Goal: Transaction & Acquisition: Purchase product/service

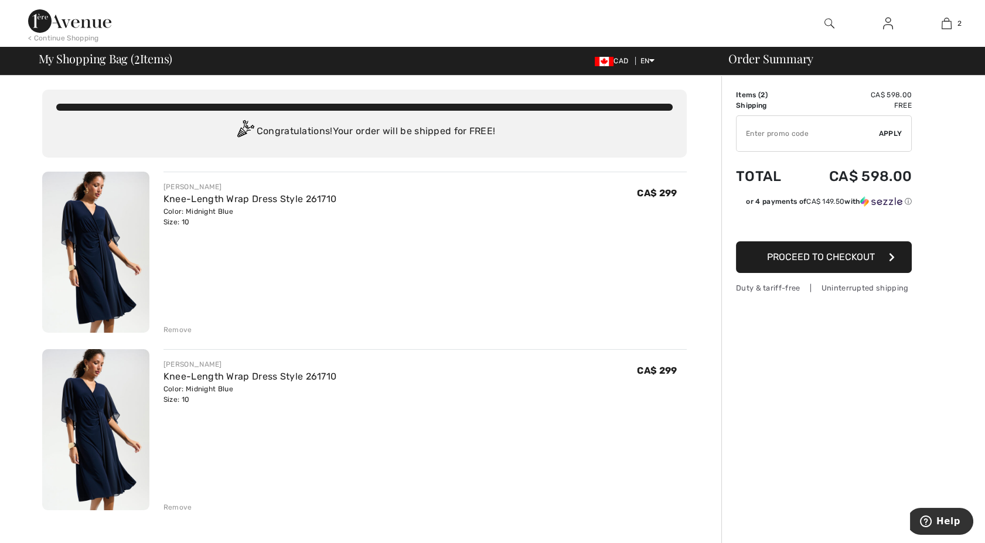
click at [174, 505] on div "Remove" at bounding box center [177, 507] width 29 height 11
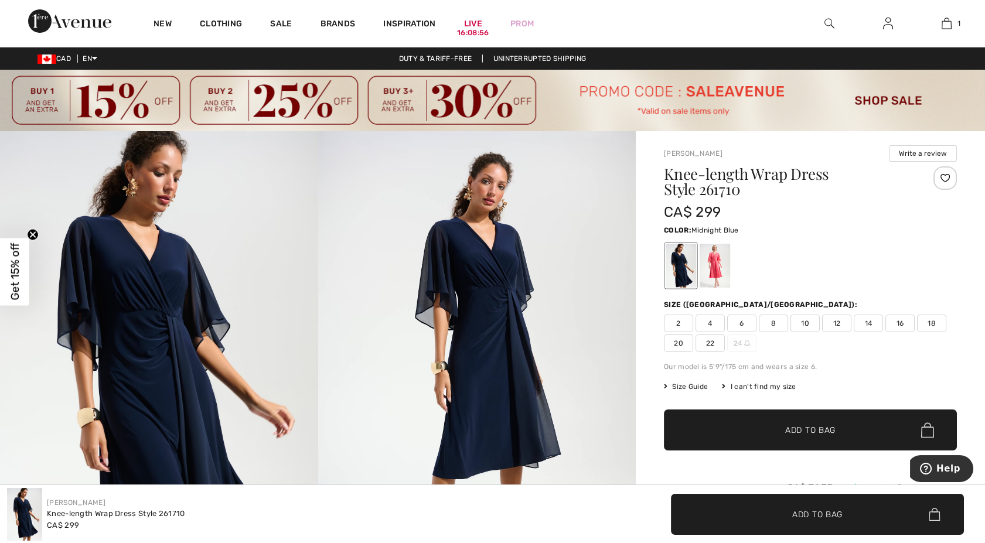
click at [497, 312] on img at bounding box center [477, 369] width 318 height 477
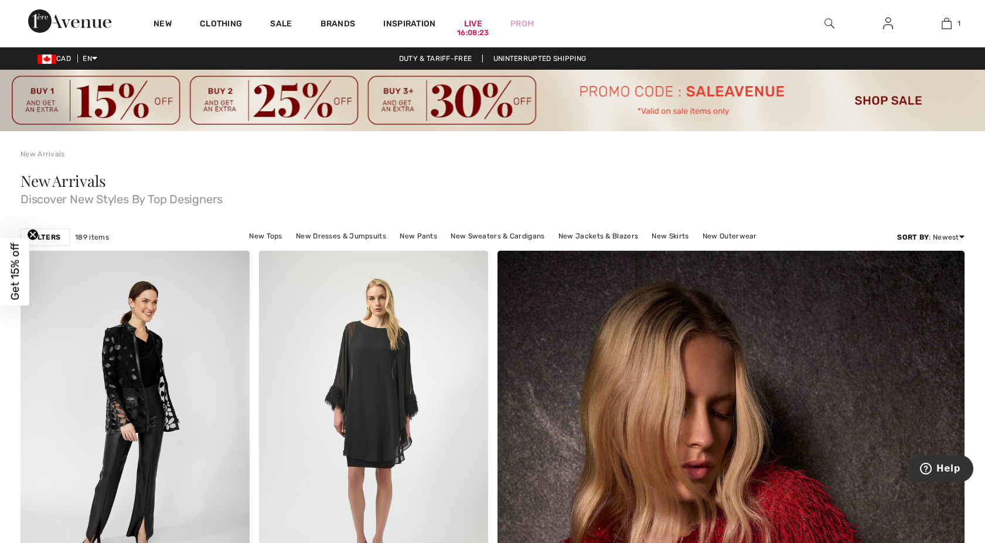
click at [677, 113] on img at bounding box center [492, 101] width 985 height 62
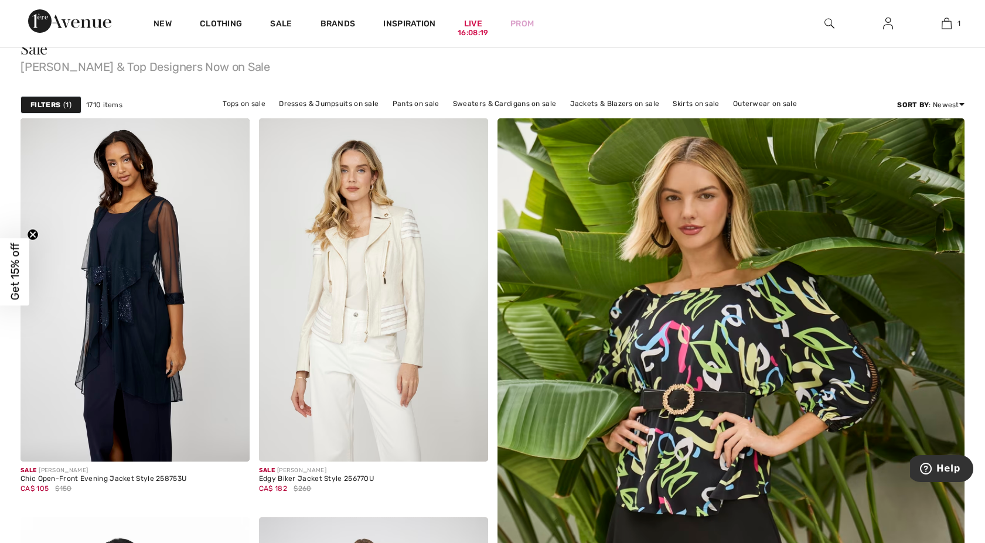
scroll to position [142, 0]
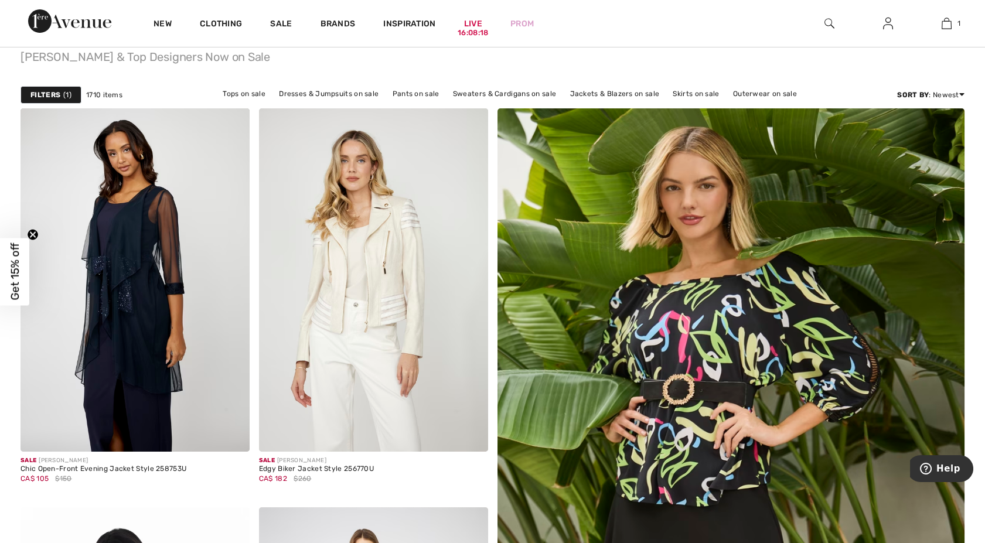
click at [677, 113] on img at bounding box center [730, 528] width 561 height 841
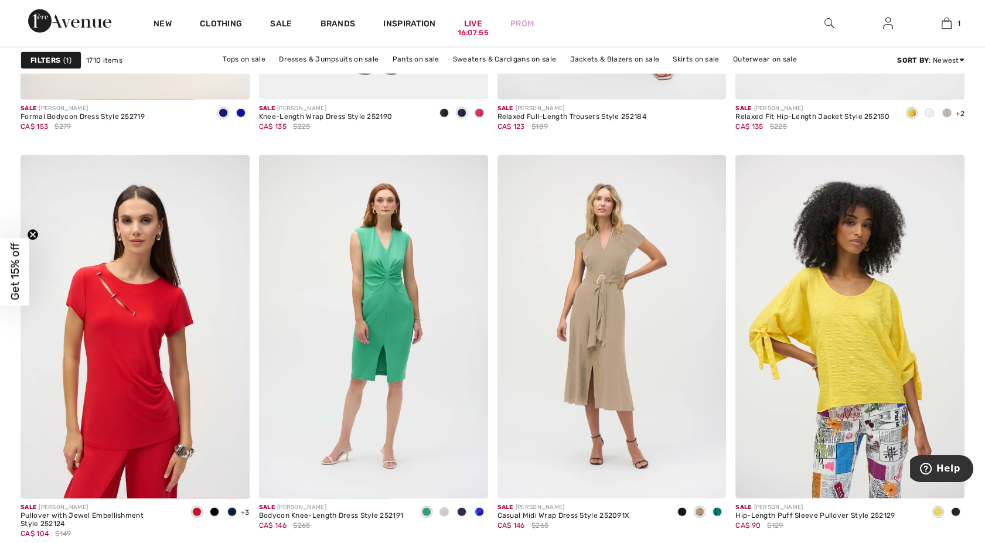
scroll to position [5366, 0]
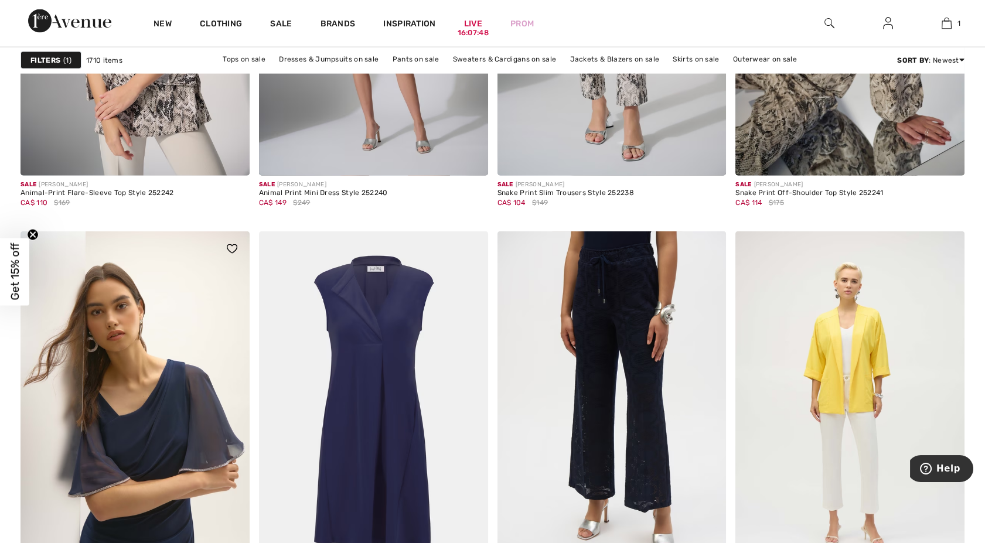
click at [153, 405] on img at bounding box center [135, 402] width 229 height 343
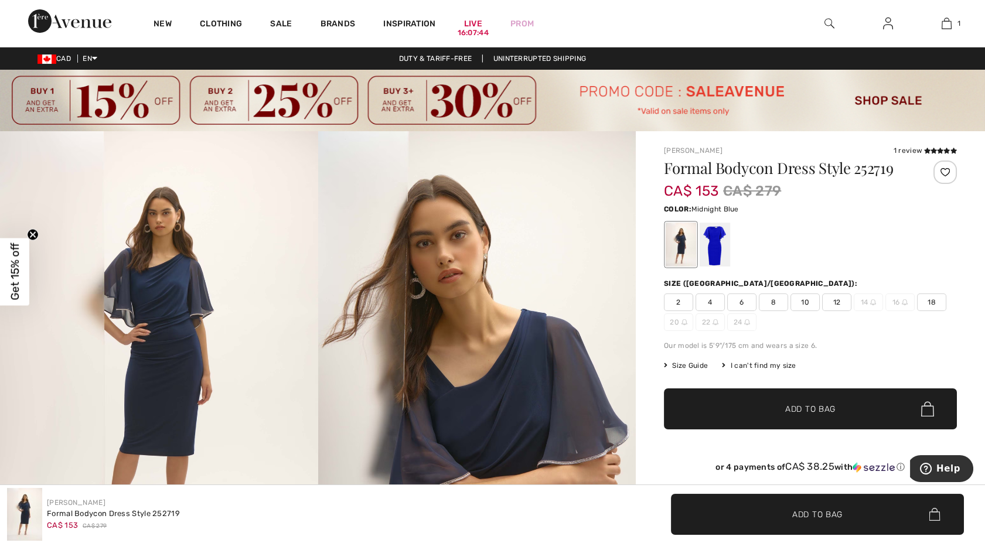
click at [187, 376] on img at bounding box center [159, 369] width 318 height 476
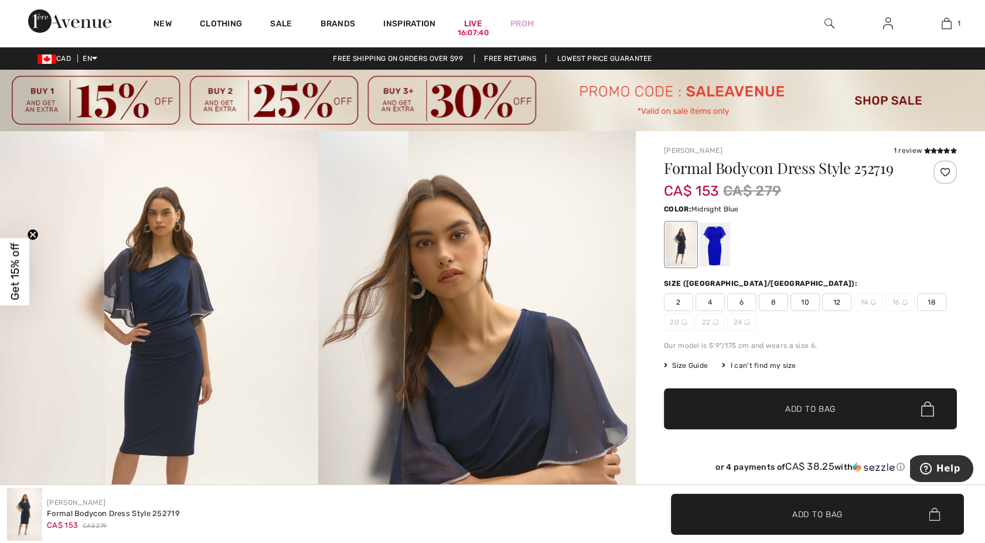
click at [579, 418] on img at bounding box center [477, 369] width 318 height 476
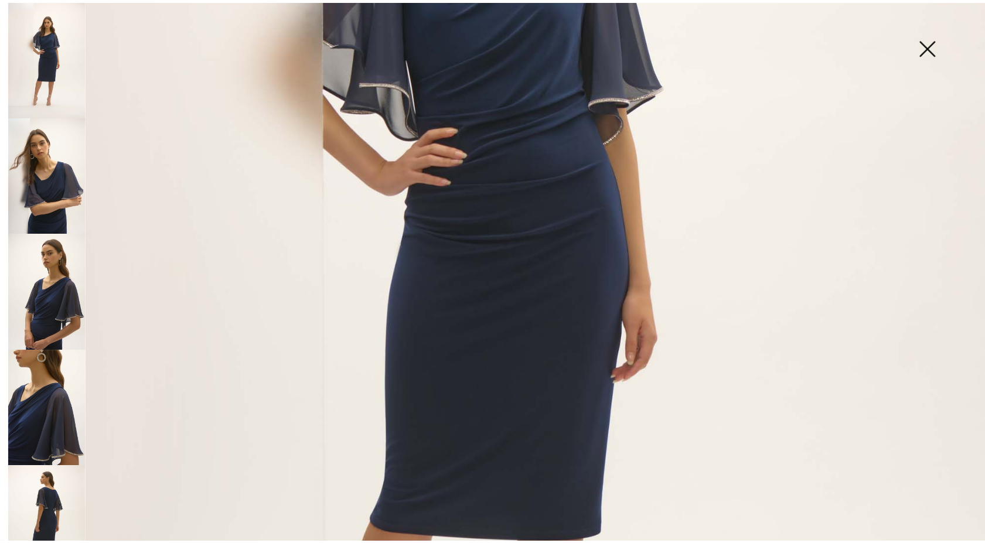
scroll to position [932, 0]
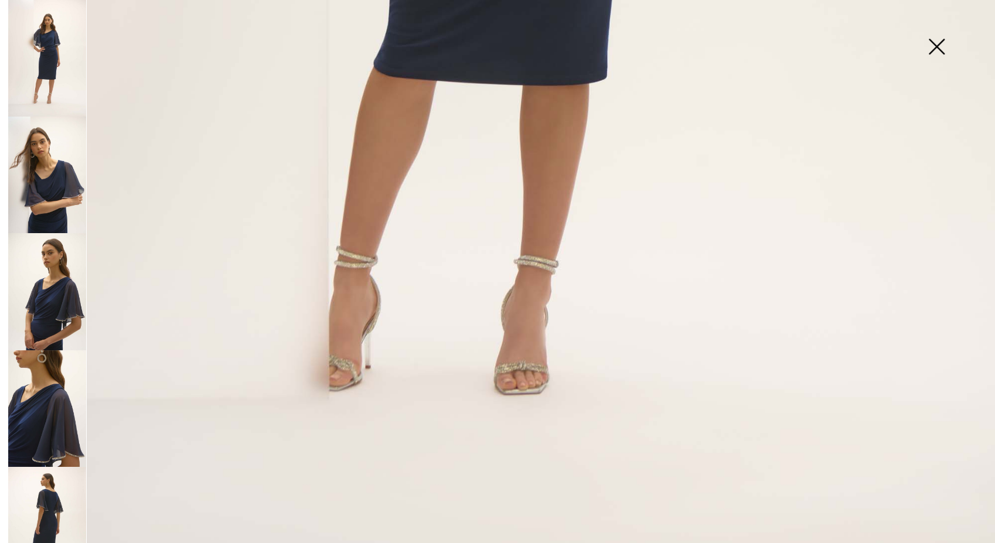
click at [937, 56] on img at bounding box center [936, 48] width 59 height 60
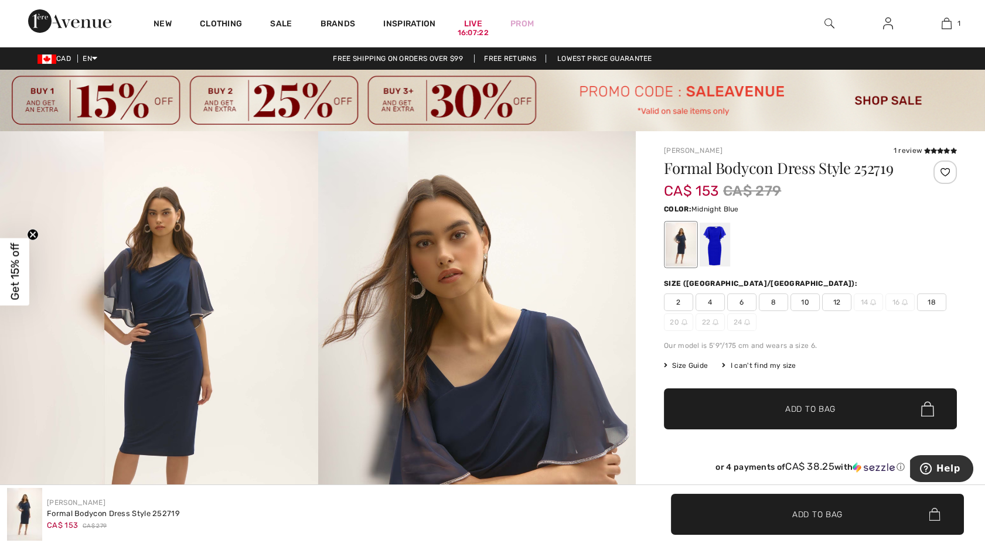
click at [798, 302] on span "10" at bounding box center [804, 302] width 29 height 18
click at [131, 300] on img at bounding box center [159, 369] width 318 height 476
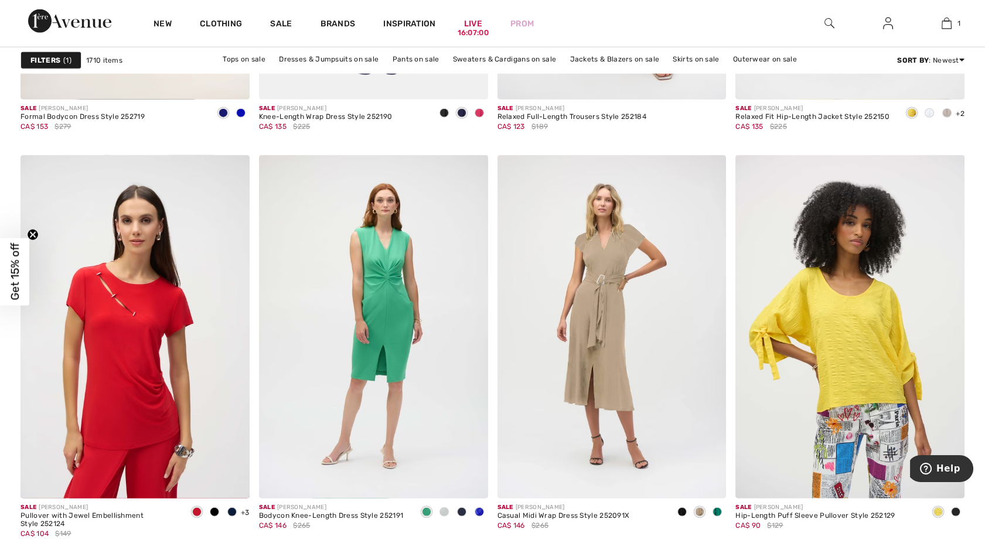
scroll to position [6316, 0]
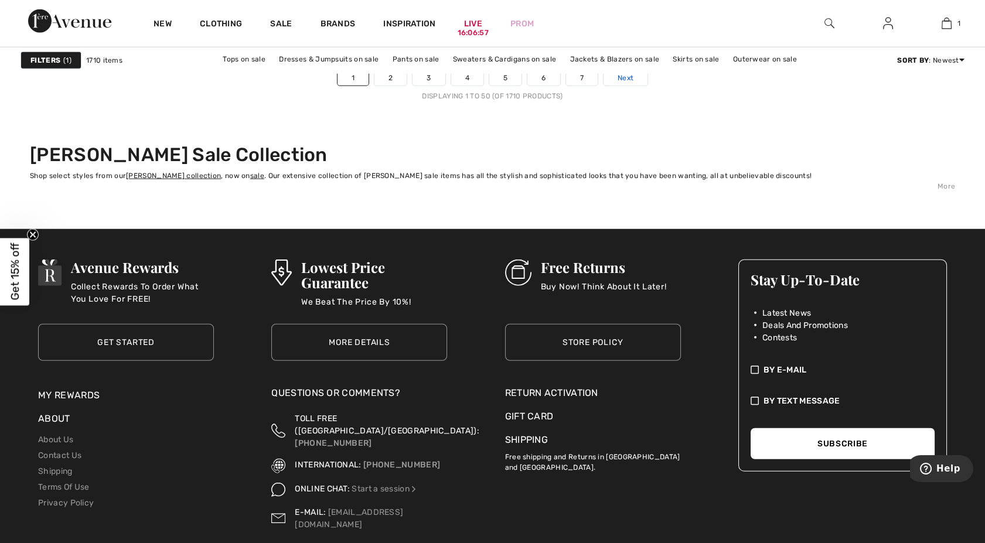
click at [630, 76] on span "Next" at bounding box center [625, 78] width 16 height 11
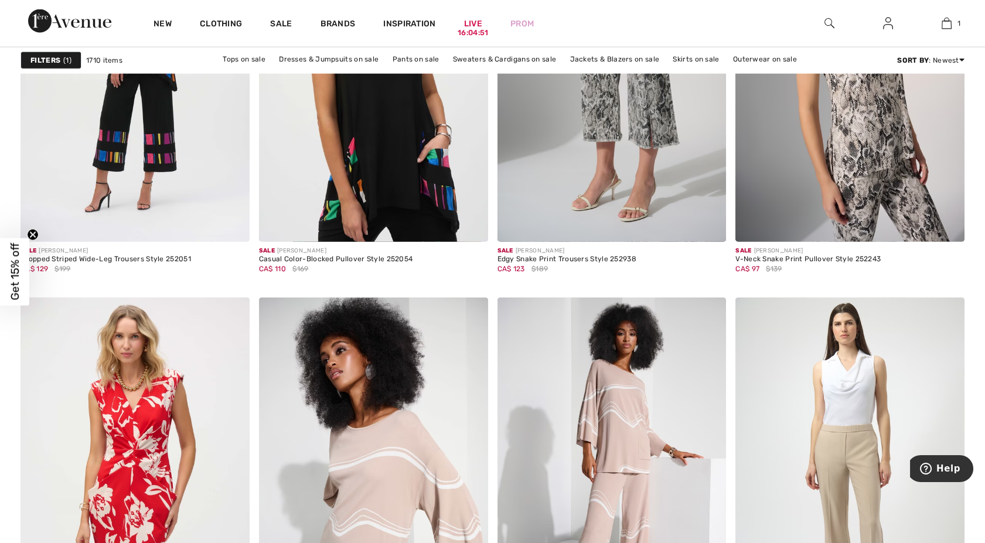
scroll to position [6173, 0]
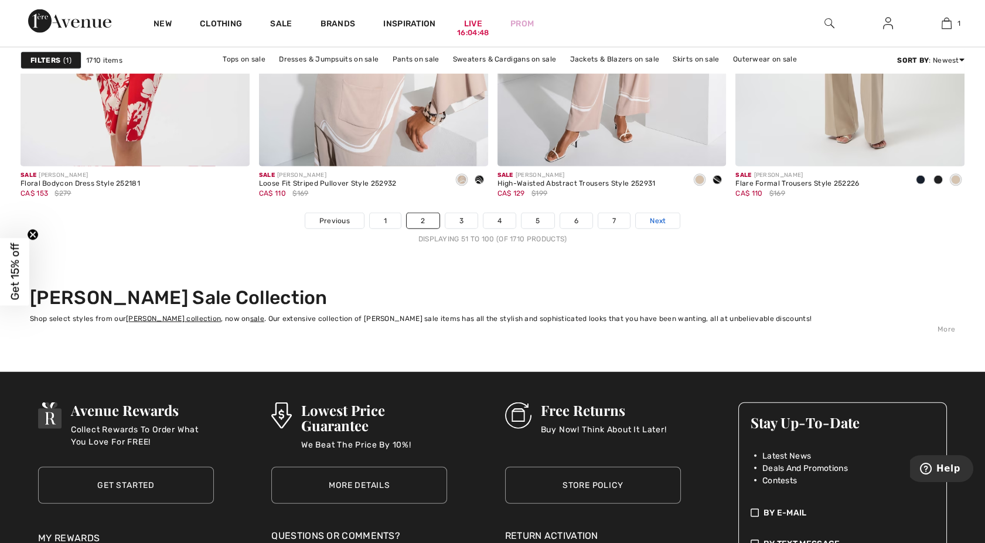
click at [656, 213] on link "Next" at bounding box center [658, 220] width 44 height 15
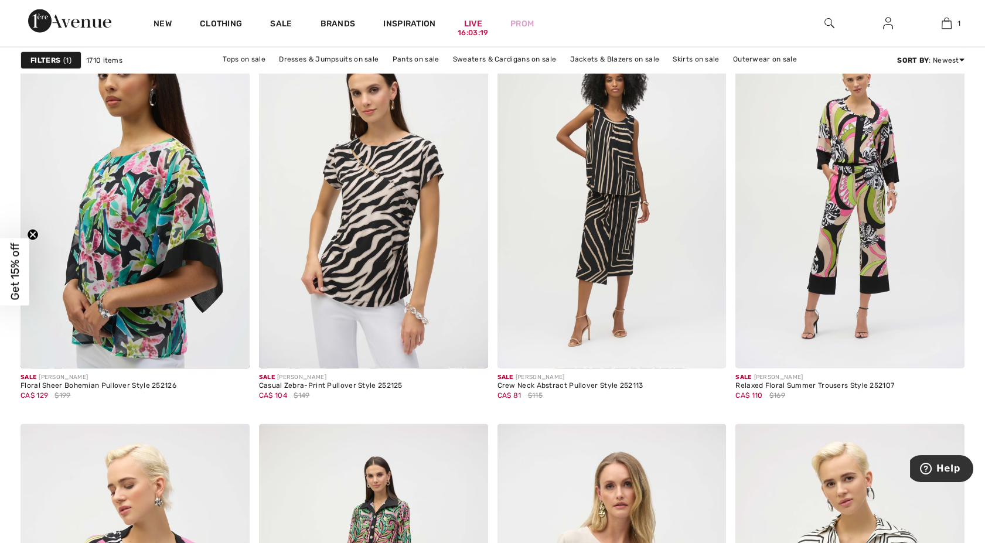
scroll to position [6047, 0]
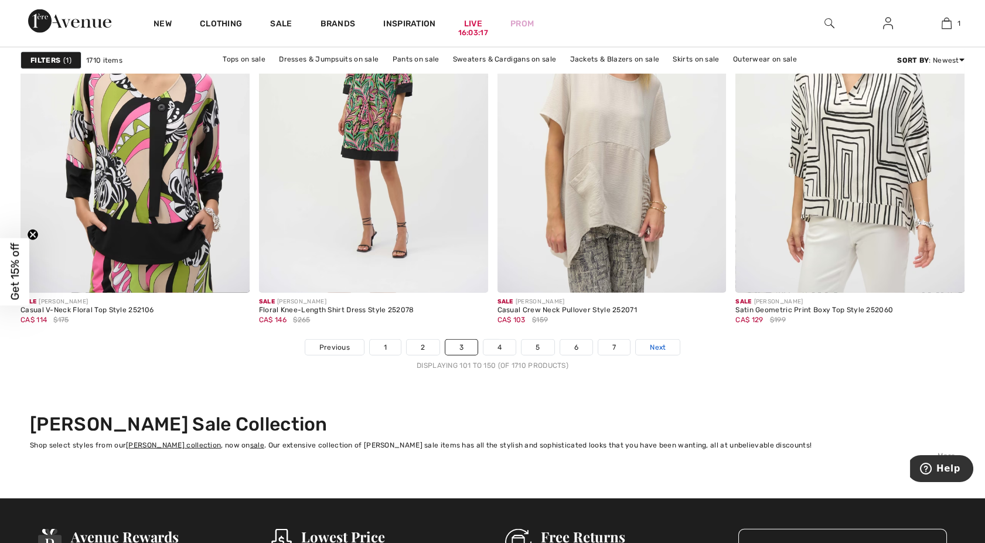
click at [670, 349] on link "Next" at bounding box center [658, 347] width 44 height 15
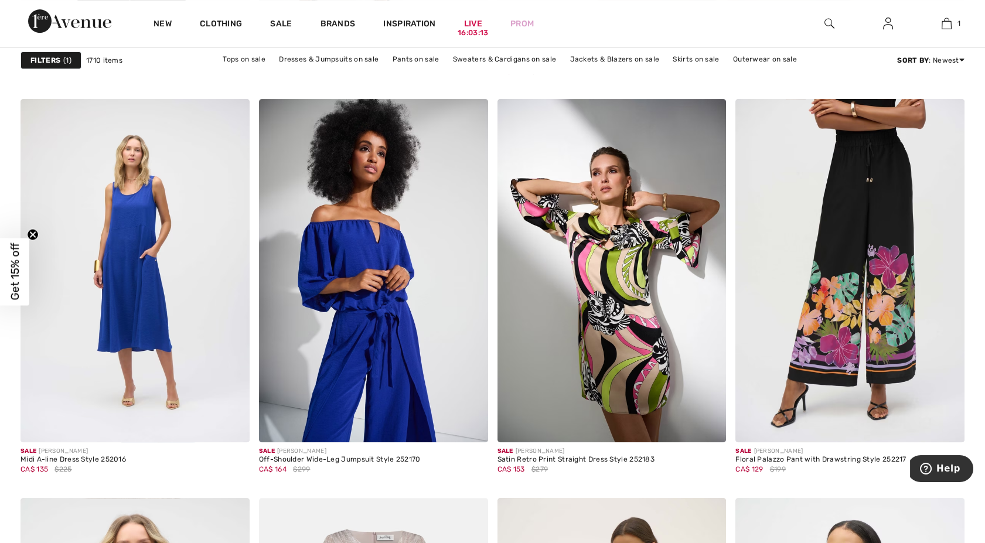
scroll to position [1425, 0]
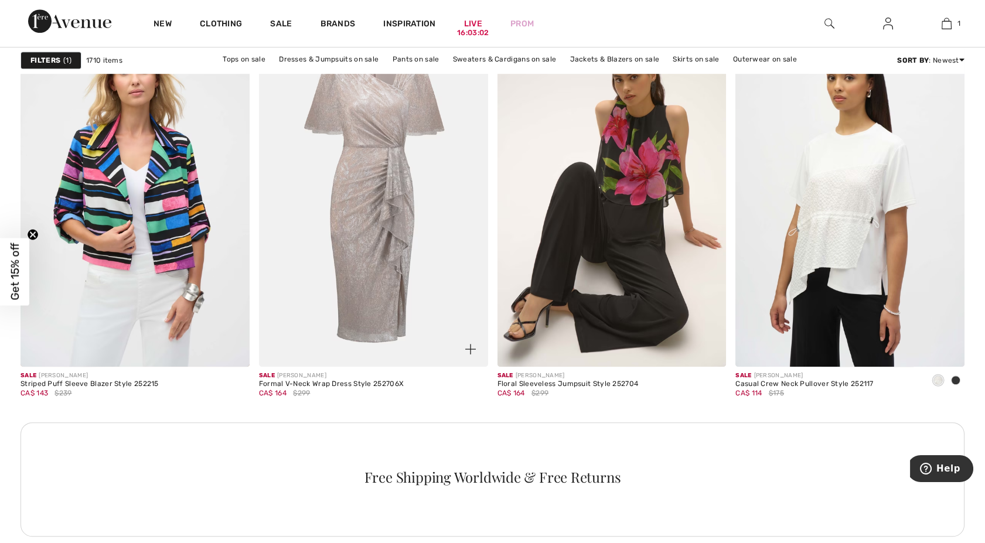
click at [349, 267] on img at bounding box center [373, 194] width 229 height 343
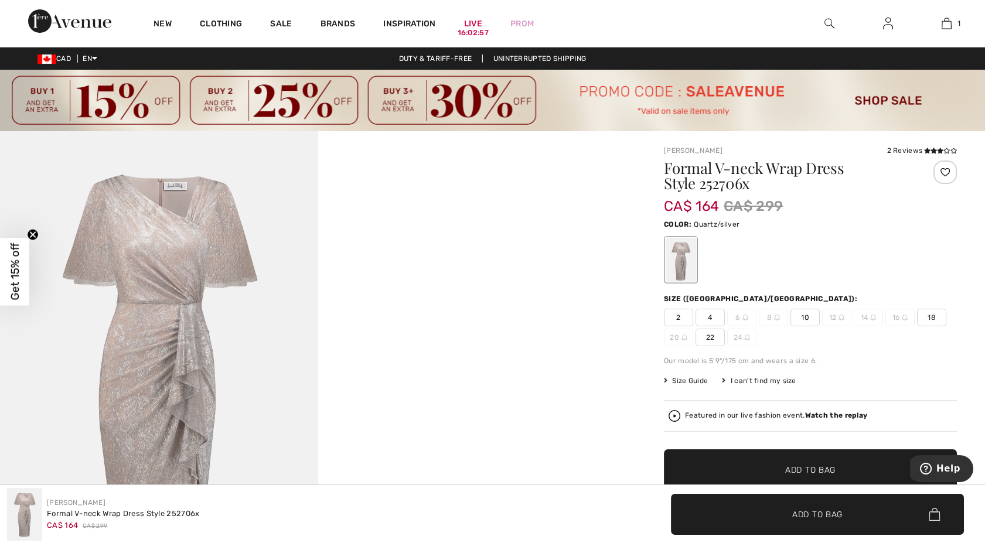
click at [146, 255] on img at bounding box center [159, 369] width 318 height 477
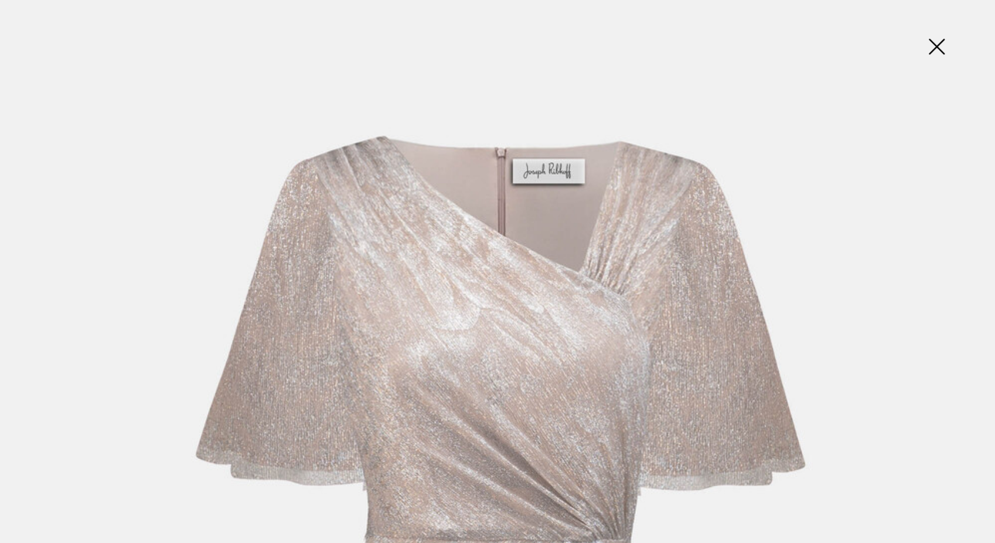
click at [940, 53] on img at bounding box center [936, 48] width 59 height 60
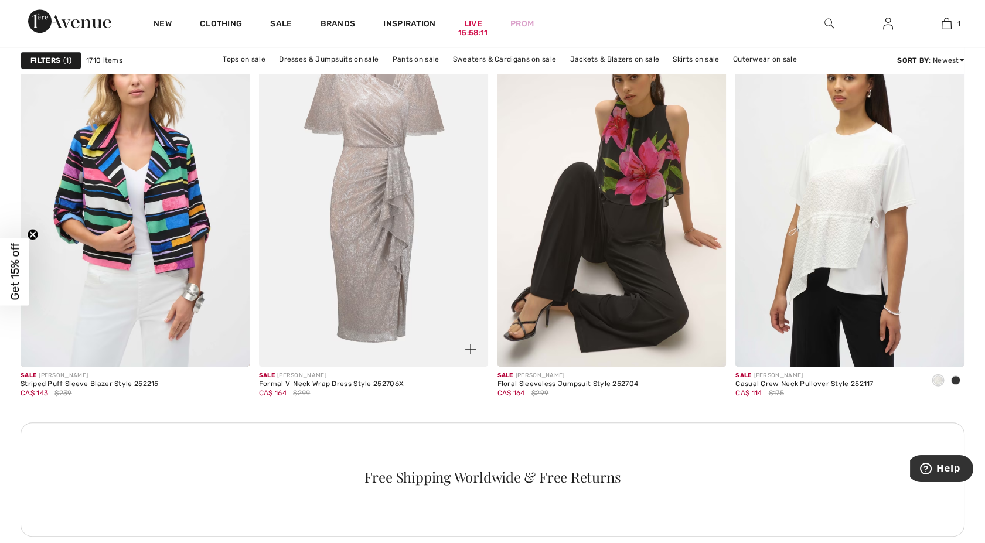
click at [397, 176] on img at bounding box center [373, 194] width 229 height 343
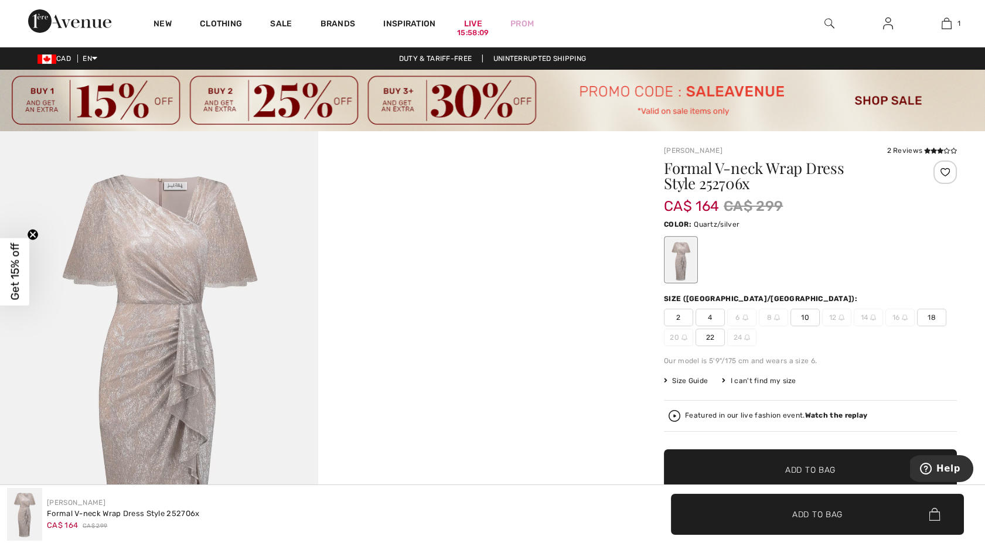
click at [192, 283] on img at bounding box center [159, 369] width 318 height 477
